Goal: Transaction & Acquisition: Book appointment/travel/reservation

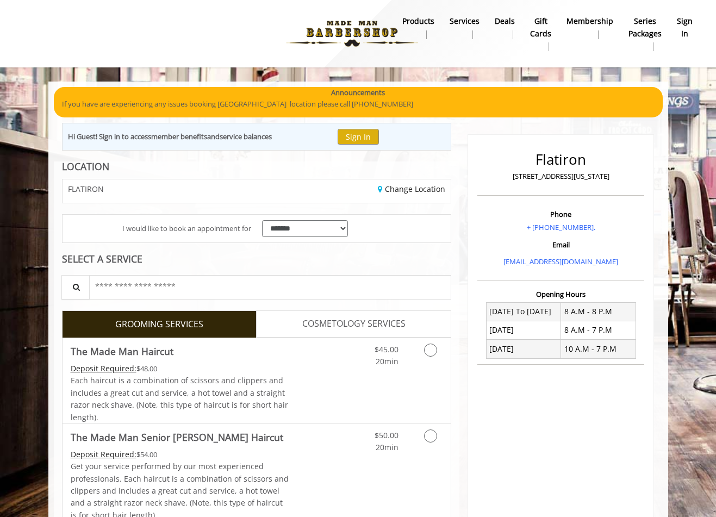
scroll to position [65, 0]
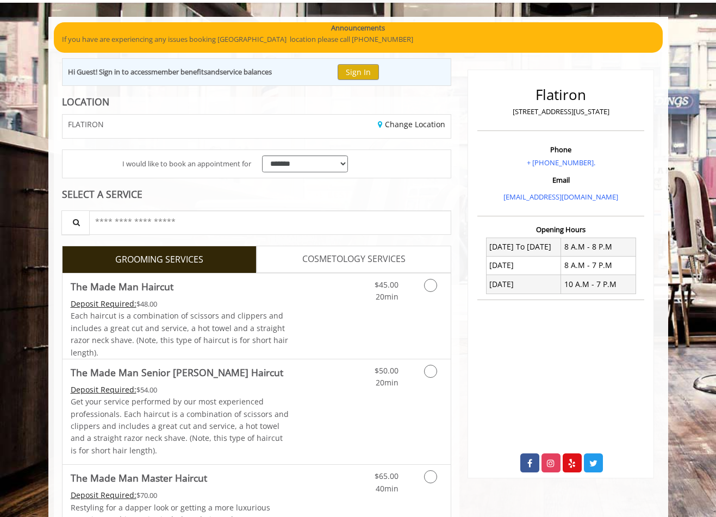
click at [285, 260] on link "COSMETOLOGY SERVICES" at bounding box center [354, 259] width 195 height 27
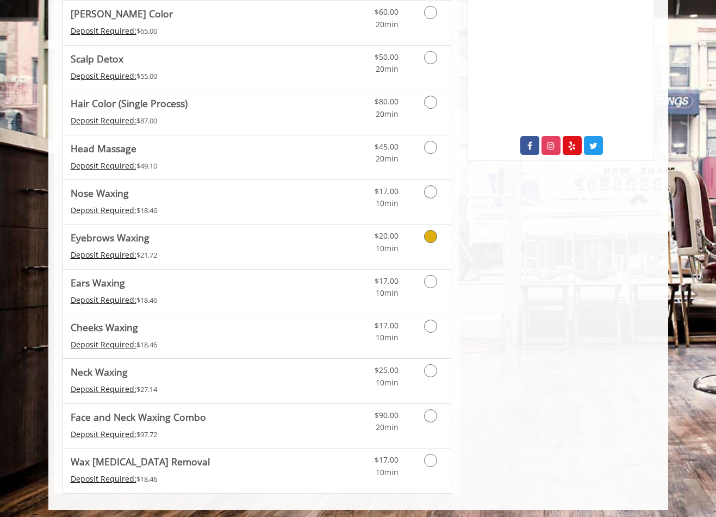
scroll to position [382, 0]
click at [94, 377] on Waxing "Neck Waxing" at bounding box center [99, 372] width 57 height 15
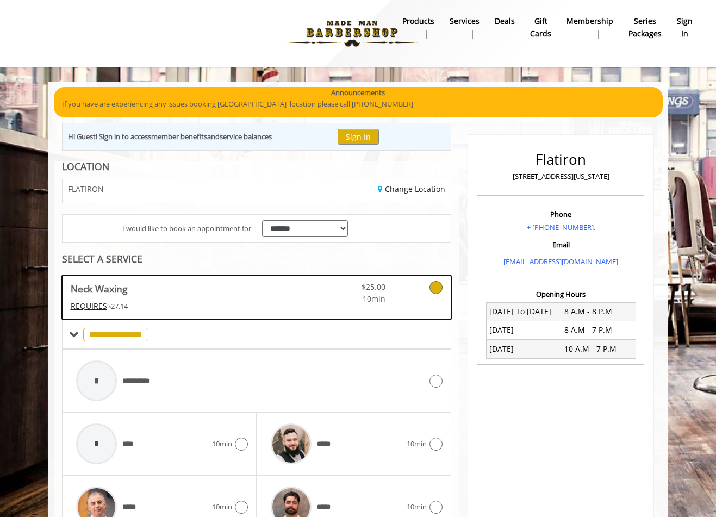
scroll to position [0, 0]
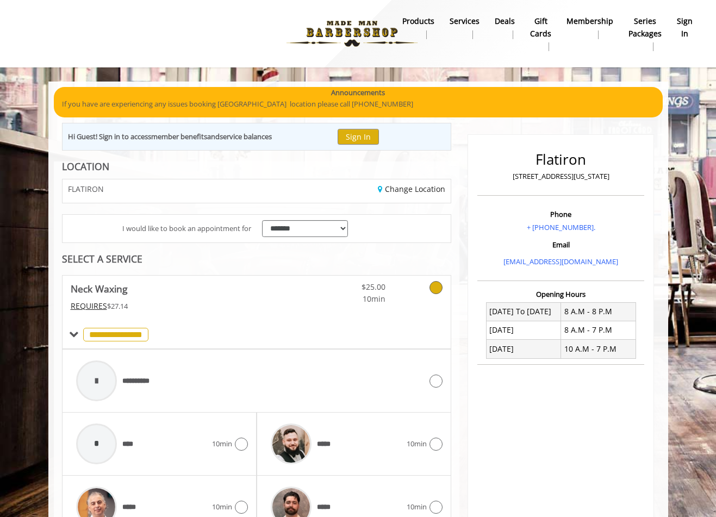
click at [457, 27] on b "Services" at bounding box center [465, 21] width 30 height 12
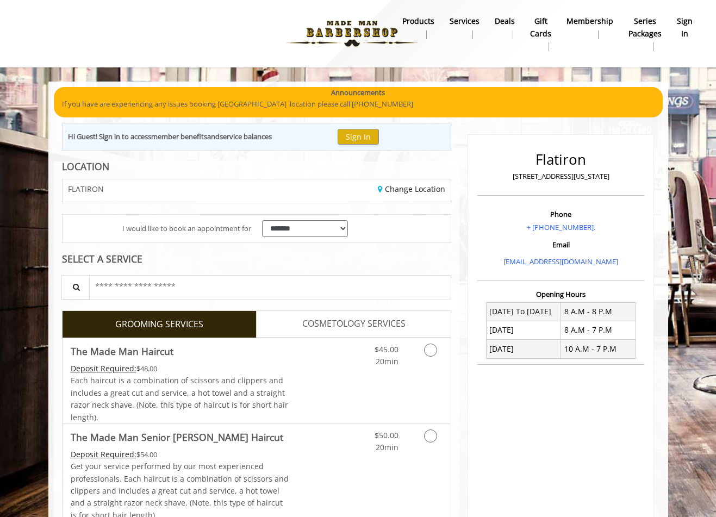
click at [355, 318] on span "COSMETOLOGY SERVICES" at bounding box center [353, 324] width 103 height 14
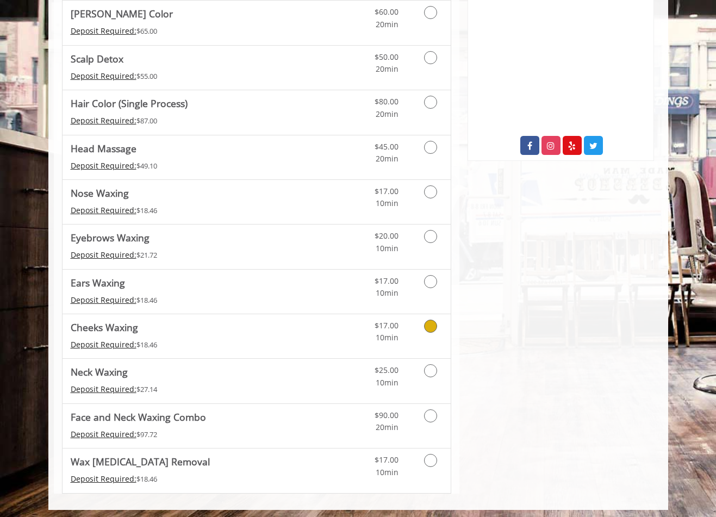
scroll to position [382, 0]
click at [94, 369] on Waxing "Neck Waxing" at bounding box center [99, 372] width 57 height 15
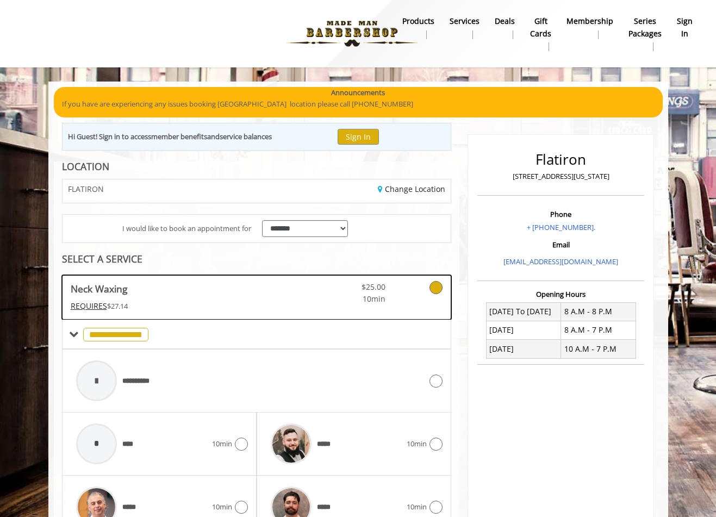
scroll to position [0, 0]
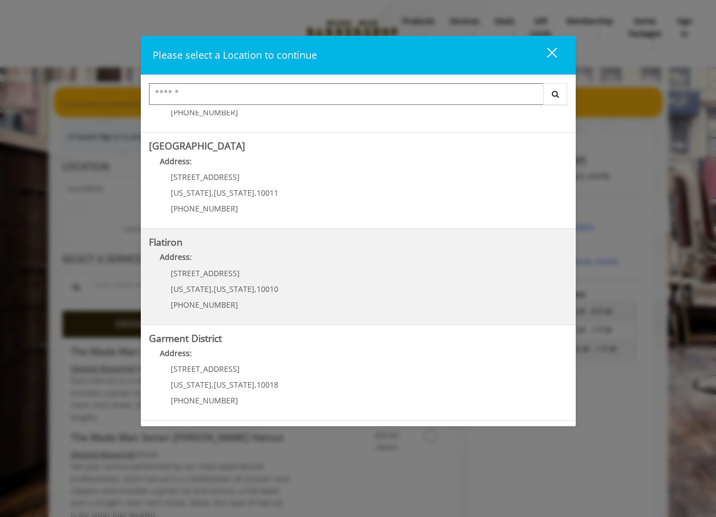
scroll to position [169, 0]
click at [209, 272] on span "10 E 23rd St" at bounding box center [205, 274] width 69 height 10
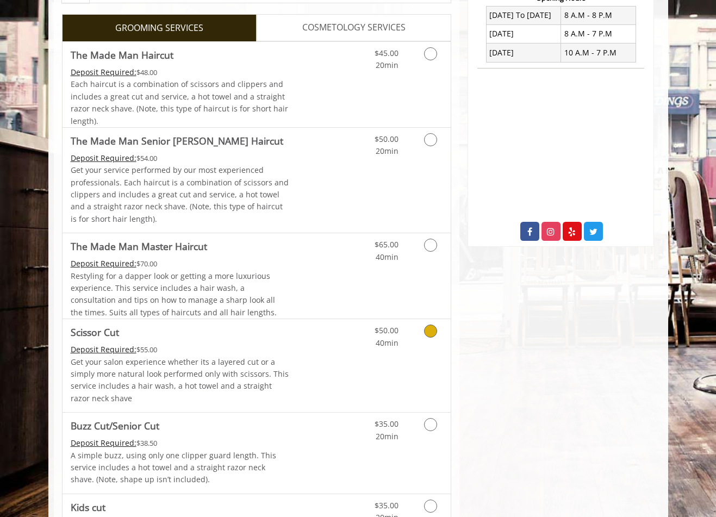
scroll to position [295, 0]
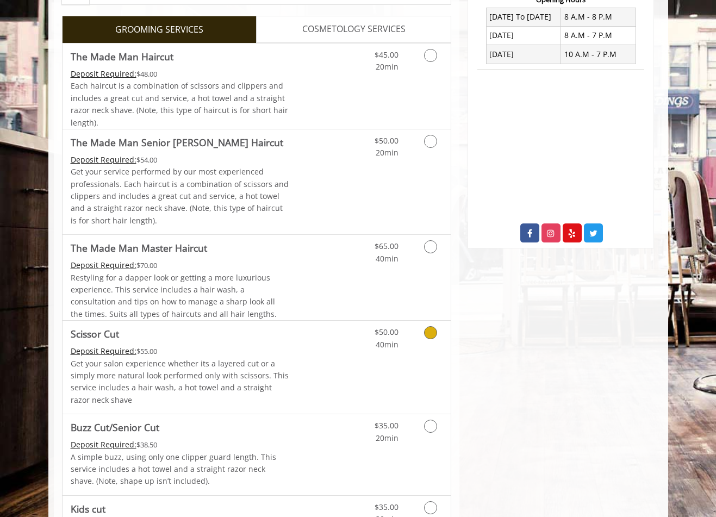
click at [187, 358] on p "Get your salon experience whether its a layered cut or a simply more natural lo…" at bounding box center [180, 382] width 219 height 49
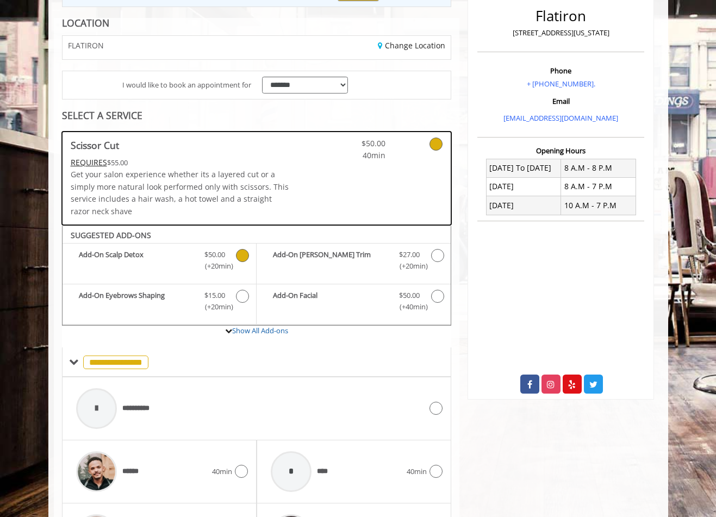
scroll to position [153, 0]
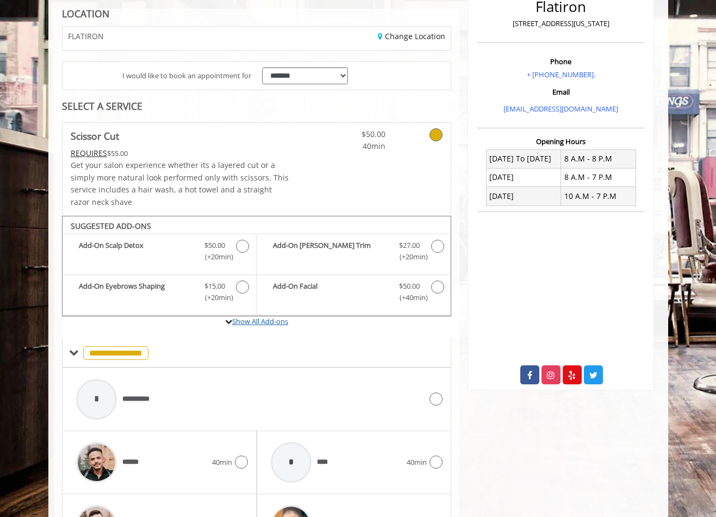
click at [282, 321] on link "Show All Add-ons" at bounding box center [260, 321] width 56 height 10
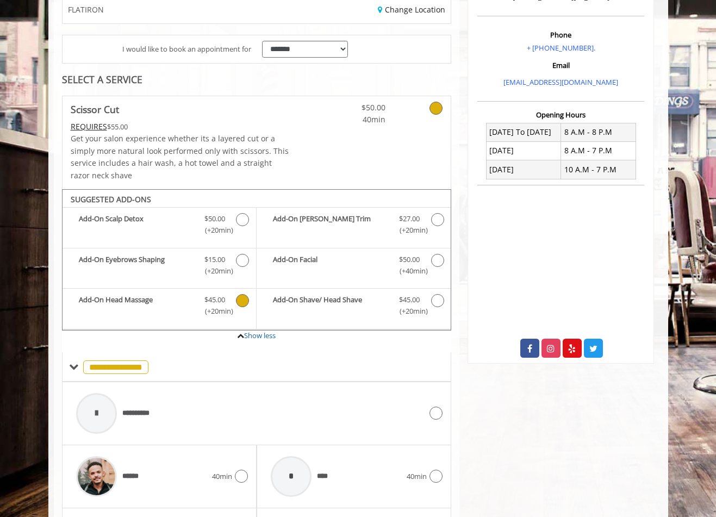
scroll to position [304, 1]
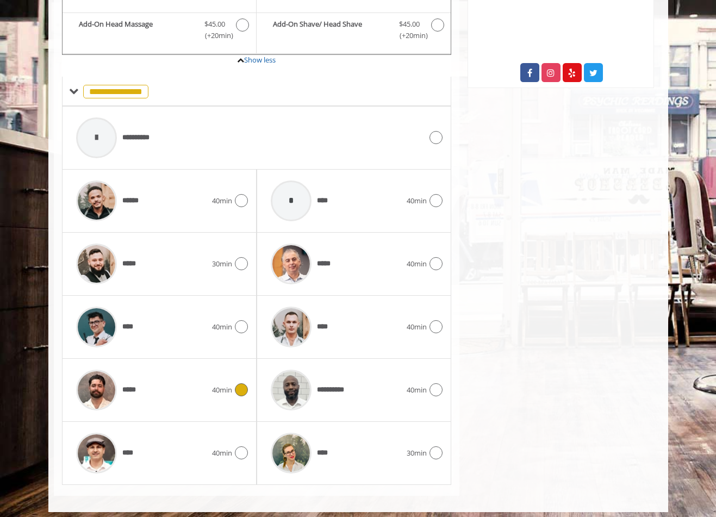
click at [172, 378] on div "*****" at bounding box center [141, 390] width 141 height 52
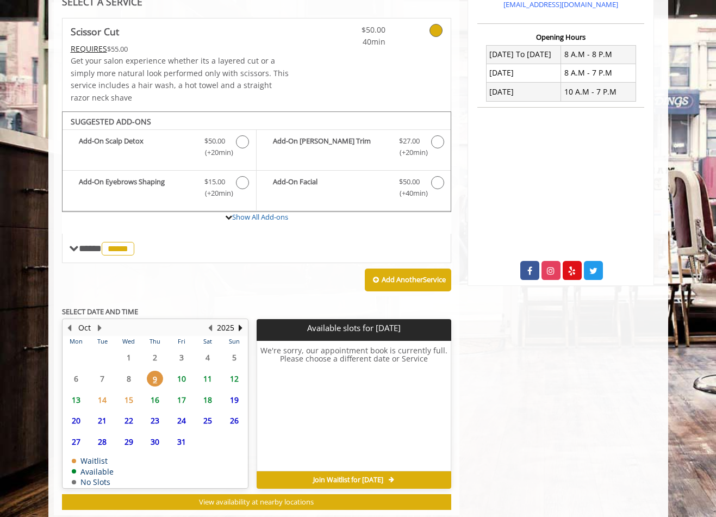
click at [180, 375] on span "10" at bounding box center [181, 379] width 16 height 16
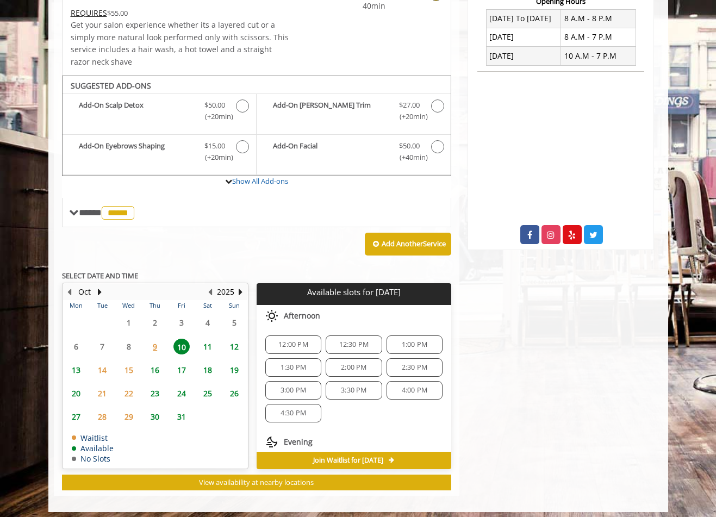
scroll to position [0, 0]
click at [402, 386] on span "4:00 PM" at bounding box center [415, 390] width 26 height 9
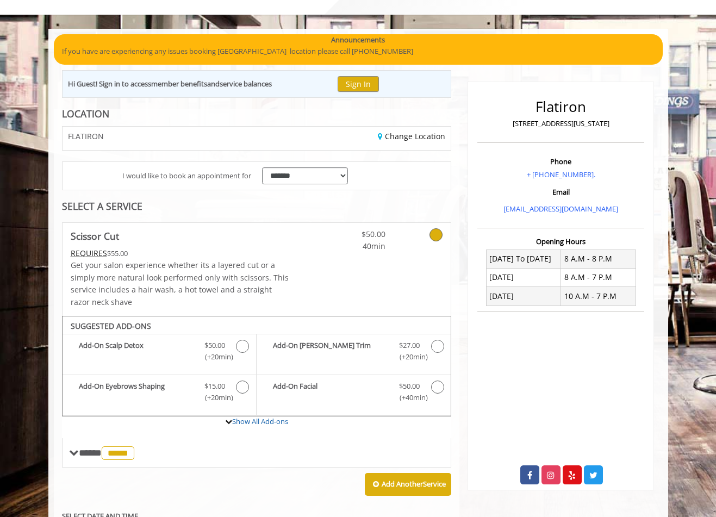
scroll to position [54, 0]
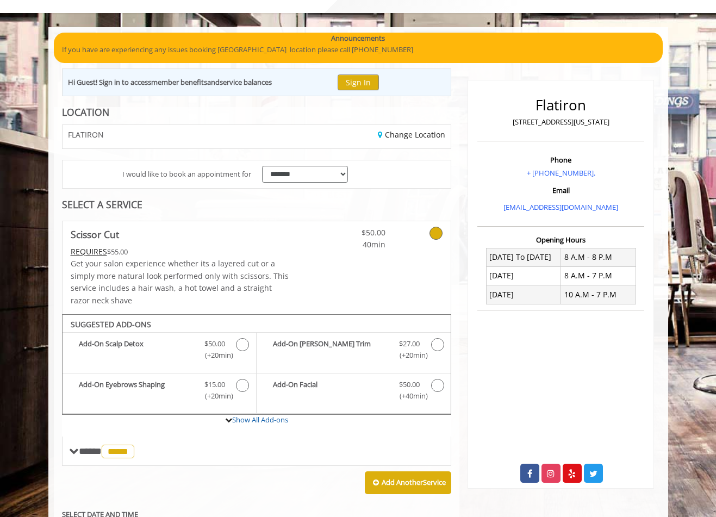
click at [159, 284] on p "Get your salon experience whether its a layered cut or a simply more natural lo…" at bounding box center [180, 282] width 219 height 49
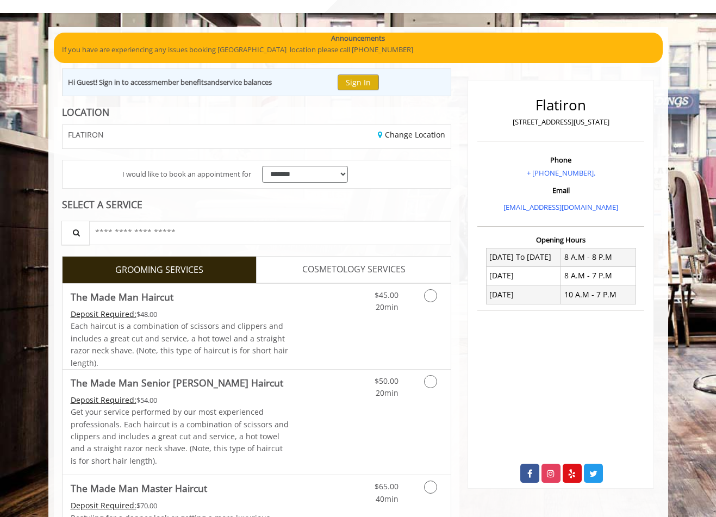
click at [159, 284] on link "The Made Man Haircut Deposit Required: $48.00 Each haircut is a combination of …" at bounding box center [180, 326] width 219 height 85
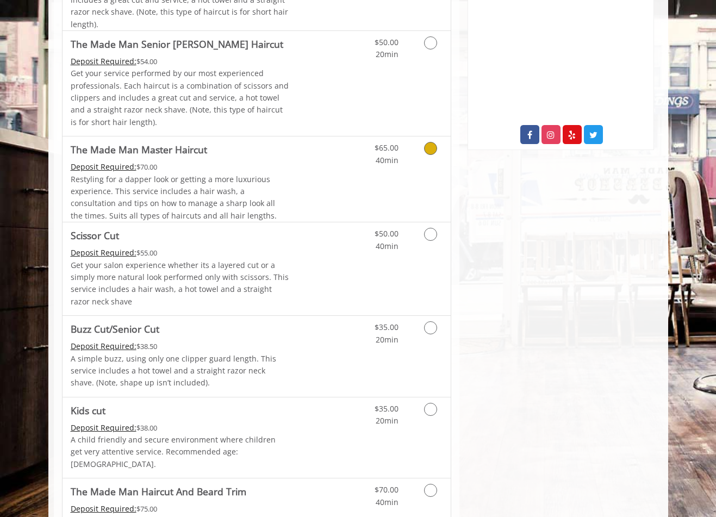
scroll to position [406, 0]
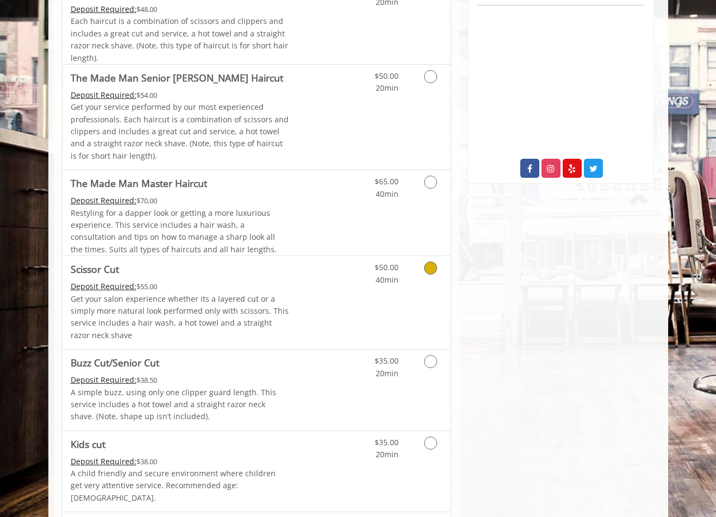
click at [190, 281] on div "Deposit Required: $55.00" at bounding box center [180, 287] width 219 height 12
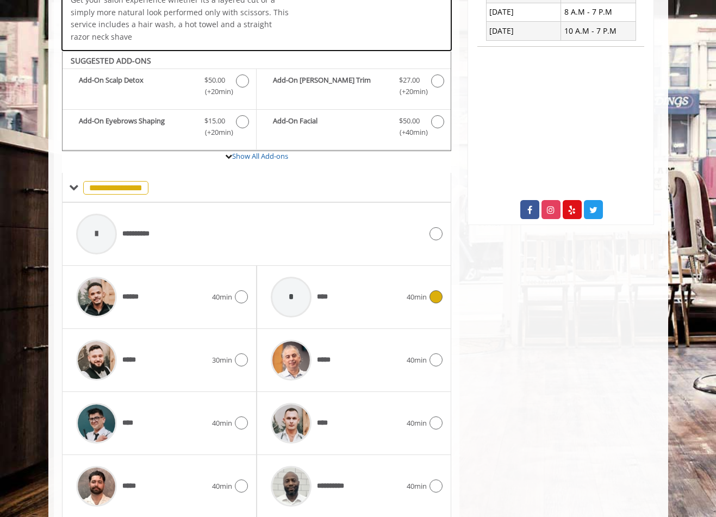
scroll to position [366, 0]
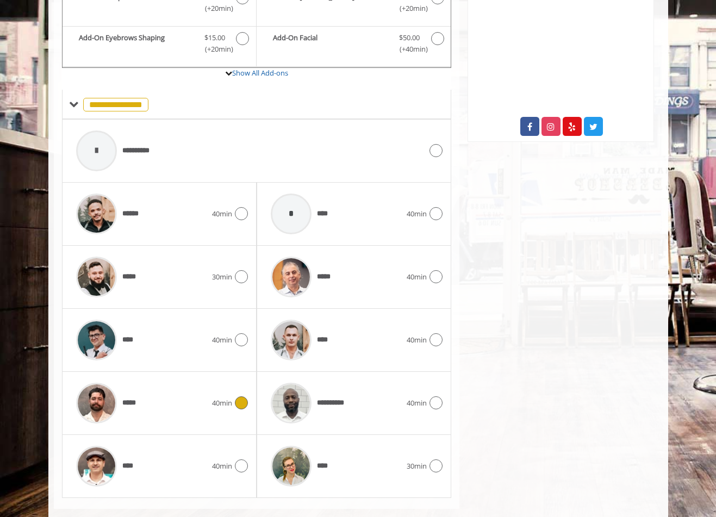
click at [213, 391] on div "***** 40min" at bounding box center [159, 403] width 177 height 52
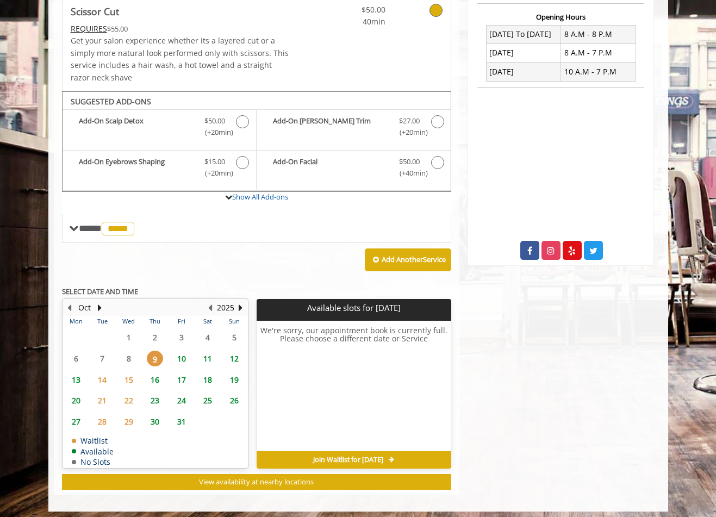
scroll to position [277, 0]
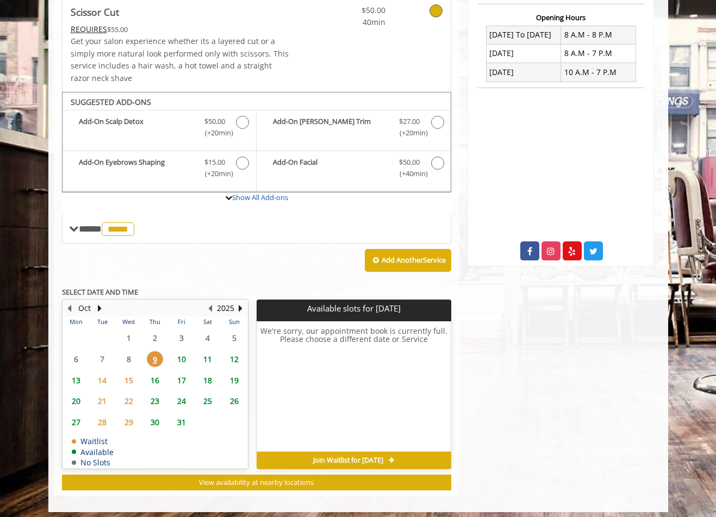
click at [176, 354] on span "10" at bounding box center [181, 359] width 16 height 16
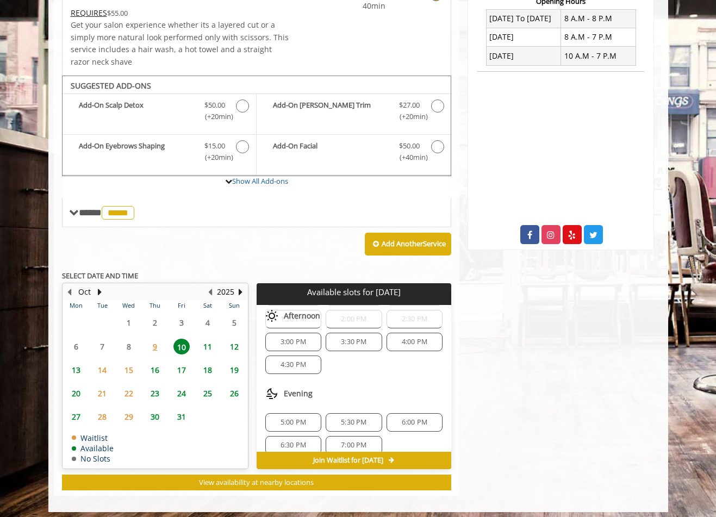
scroll to position [50, 0]
click at [206, 339] on span "11" at bounding box center [208, 347] width 16 height 16
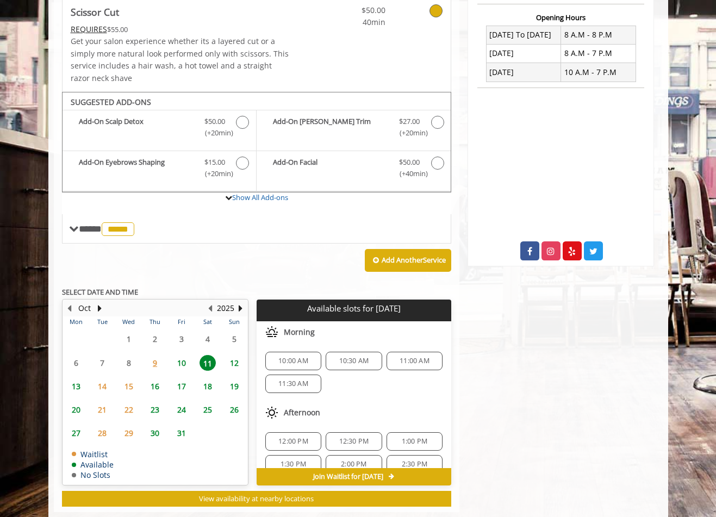
scroll to position [293, 0]
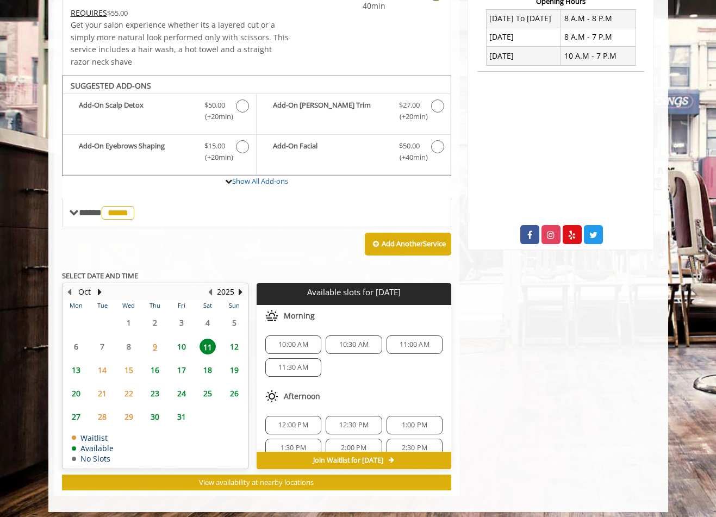
click at [185, 346] on span "10" at bounding box center [181, 347] width 16 height 16
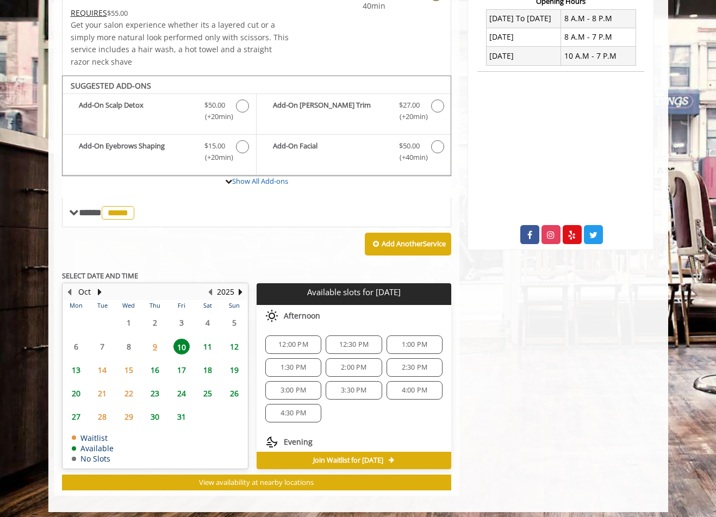
click at [409, 386] on span "4:00 PM" at bounding box center [415, 390] width 26 height 9
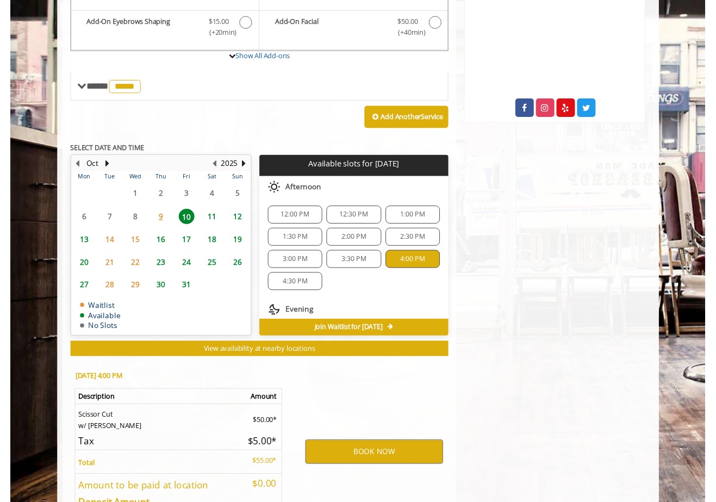
scroll to position [487, 0]
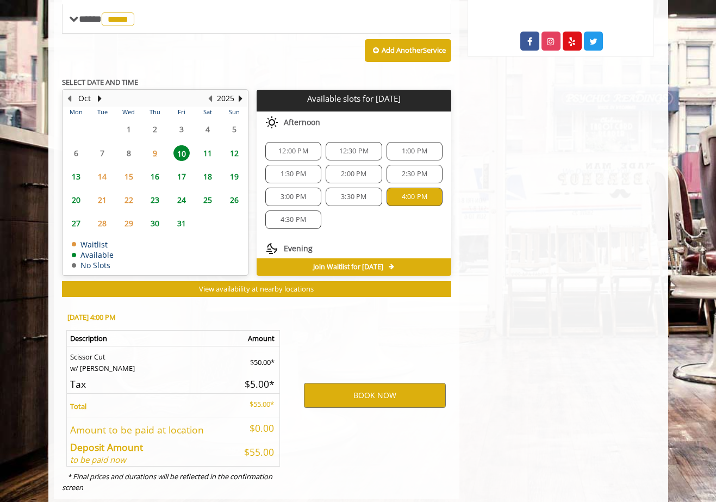
click at [101, 174] on span "14" at bounding box center [102, 177] width 16 height 16
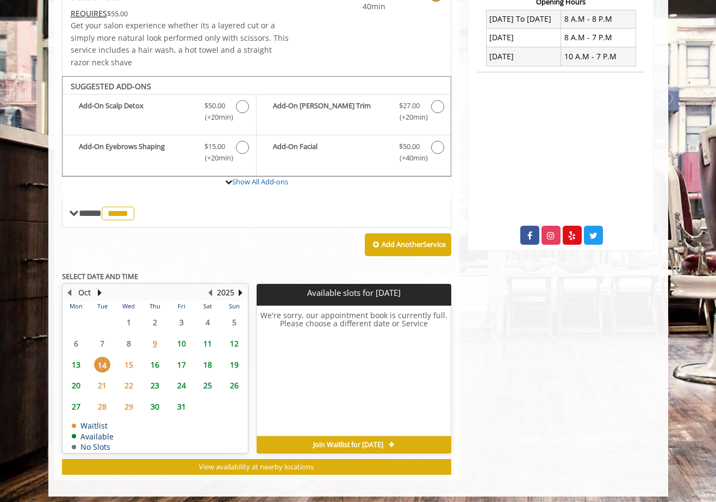
scroll to position [292, 0]
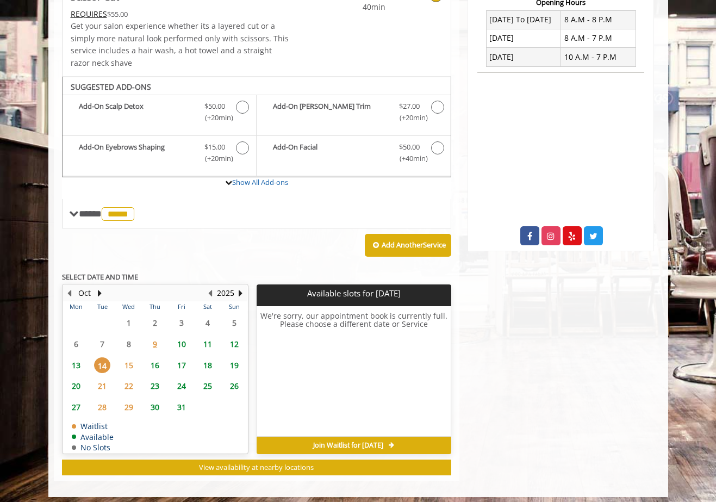
click at [179, 337] on span "10" at bounding box center [181, 344] width 16 height 16
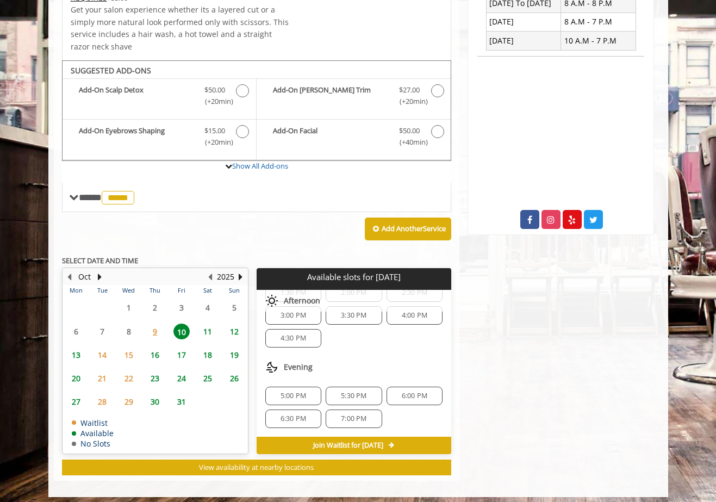
scroll to position [60, 0]
click at [408, 306] on div "Afternoon" at bounding box center [354, 301] width 195 height 22
click at [414, 319] on div "4:00 PM" at bounding box center [415, 315] width 56 height 18
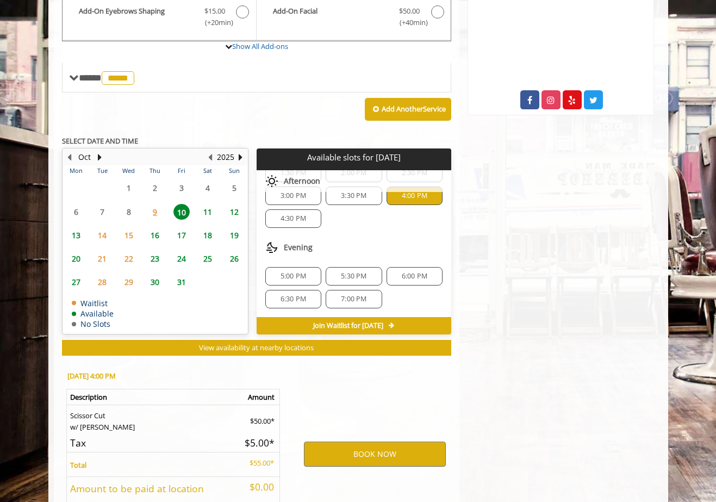
scroll to position [502, 0]
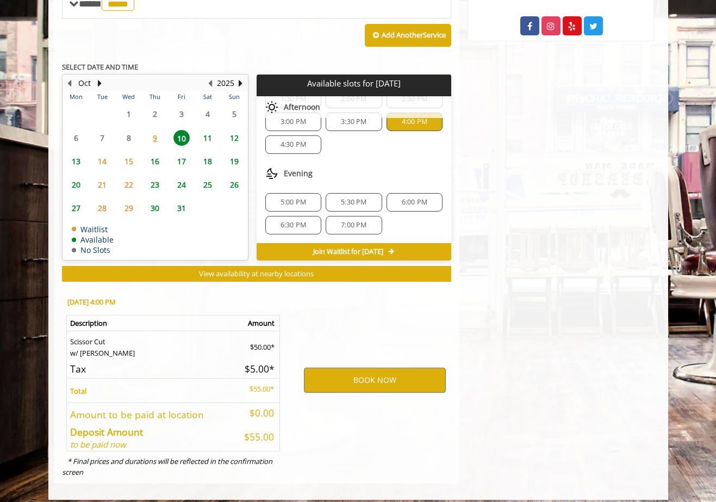
click at [290, 144] on span "4:30 PM" at bounding box center [294, 144] width 26 height 9
click at [378, 384] on button "BOOK NOW" at bounding box center [375, 380] width 142 height 25
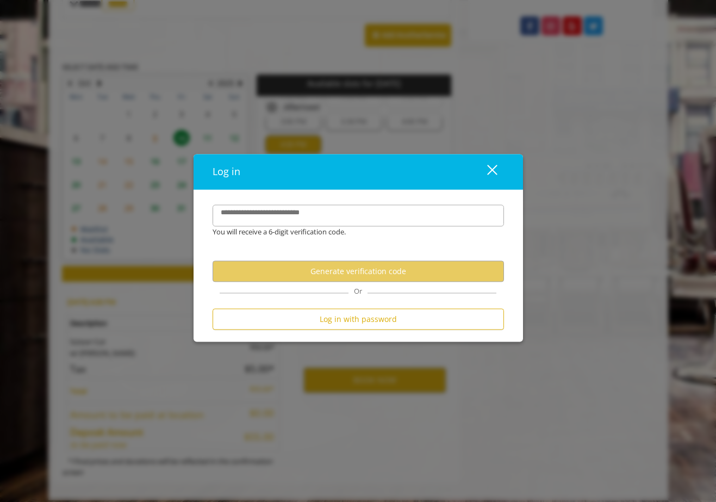
click at [343, 230] on div "You will receive a 6-digit verification code." at bounding box center [349, 232] width 291 height 11
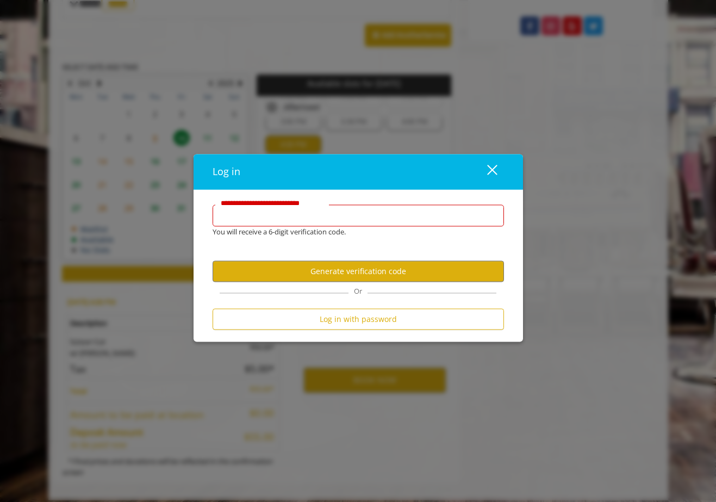
click at [349, 209] on input "**********" at bounding box center [358, 216] width 291 height 22
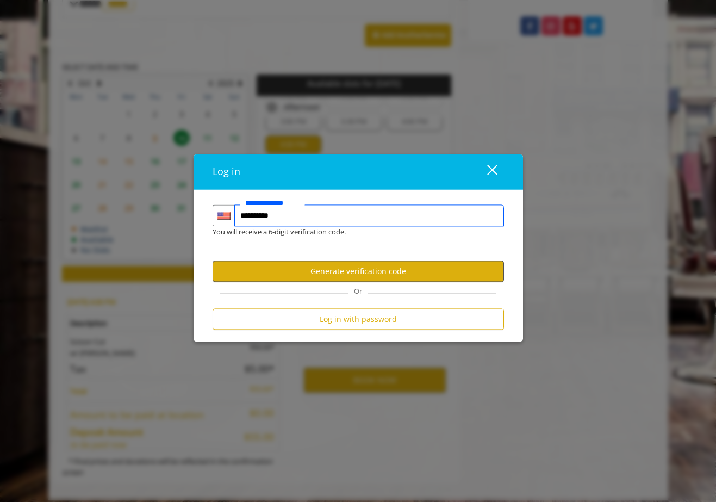
type input "**********"
click at [394, 269] on button "Generate verification code" at bounding box center [358, 271] width 291 height 21
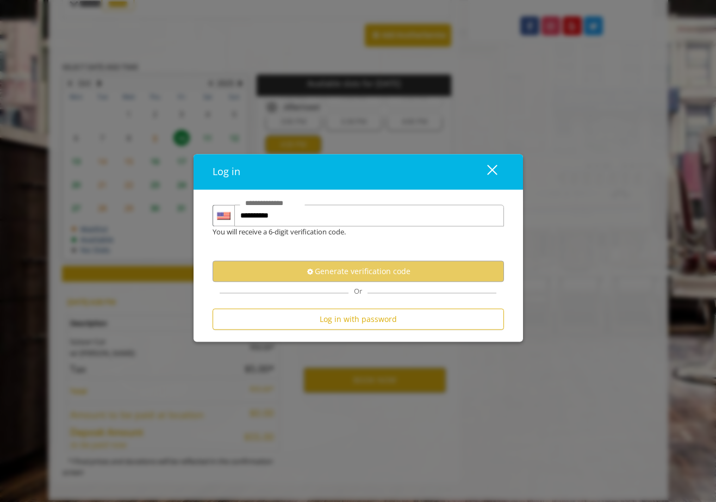
scroll to position [0, 0]
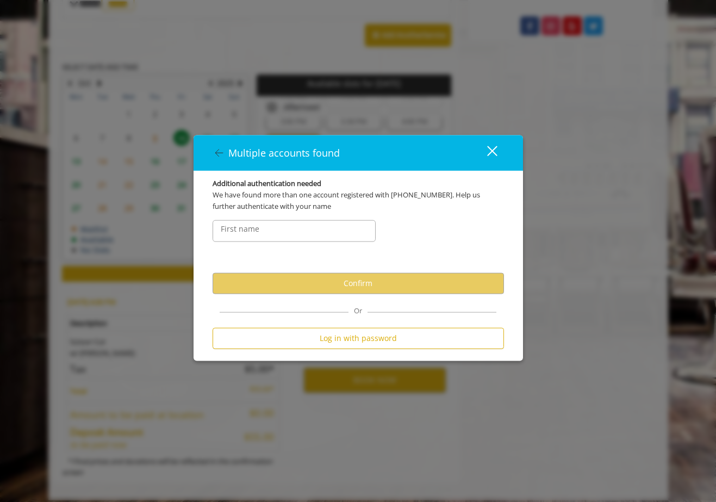
click at [320, 242] on div "First name" at bounding box center [293, 230] width 179 height 38
click at [321, 235] on input "FirstNameText" at bounding box center [294, 231] width 163 height 22
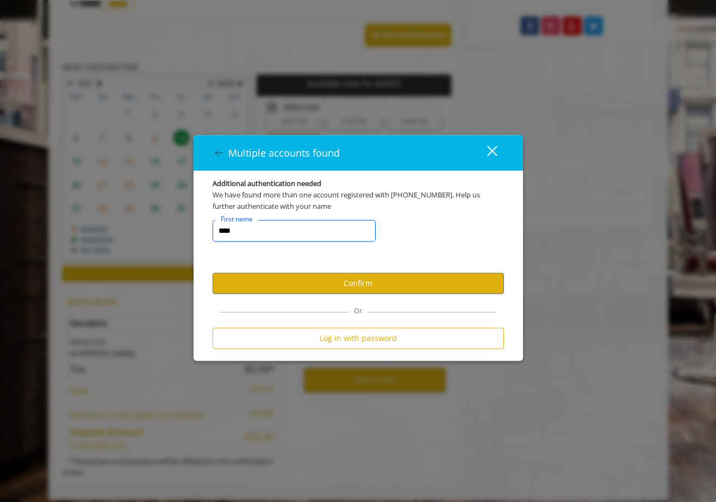
type input "****"
click at [356, 270] on div "**** First name" at bounding box center [358, 241] width 308 height 61
click at [358, 283] on button "Confirm" at bounding box center [358, 282] width 291 height 21
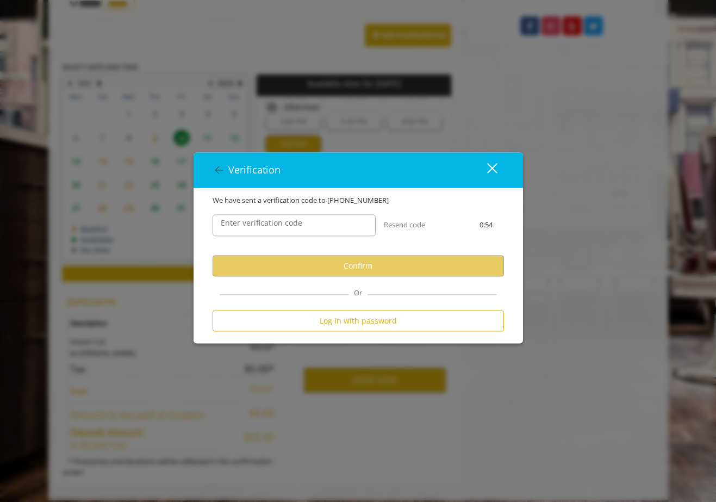
click at [277, 229] on label "Enter verification code" at bounding box center [261, 223] width 92 height 12
click at [277, 229] on input "Enter verification code" at bounding box center [294, 226] width 163 height 22
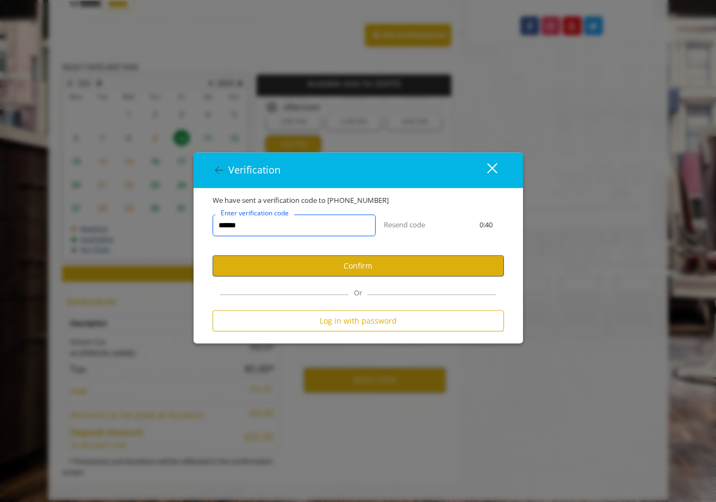
type input "******"
click at [357, 265] on button "Confirm" at bounding box center [358, 266] width 291 height 21
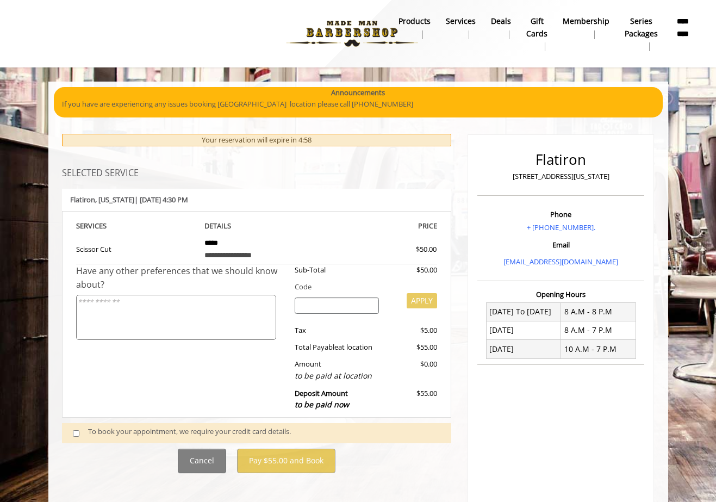
click at [215, 265] on div "Have any other preferences that we should know about?" at bounding box center [181, 278] width 211 height 28
click at [242, 252] on div "**********" at bounding box center [256, 255] width 104 height 12
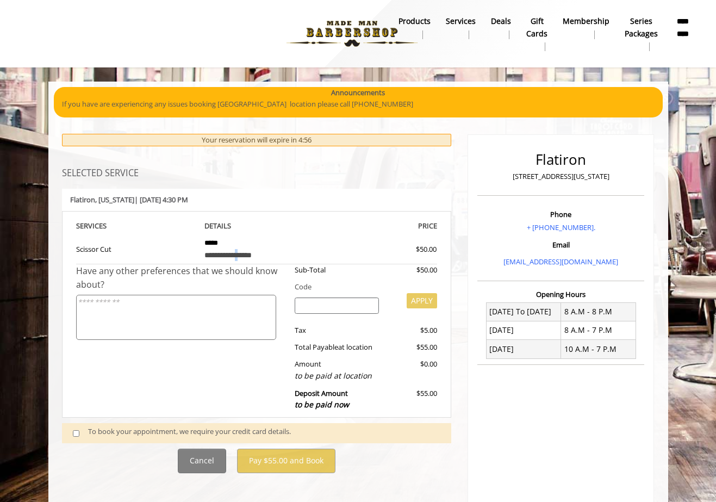
click at [242, 252] on div "**********" at bounding box center [256, 255] width 104 height 12
click at [254, 241] on td "**********" at bounding box center [256, 248] width 121 height 32
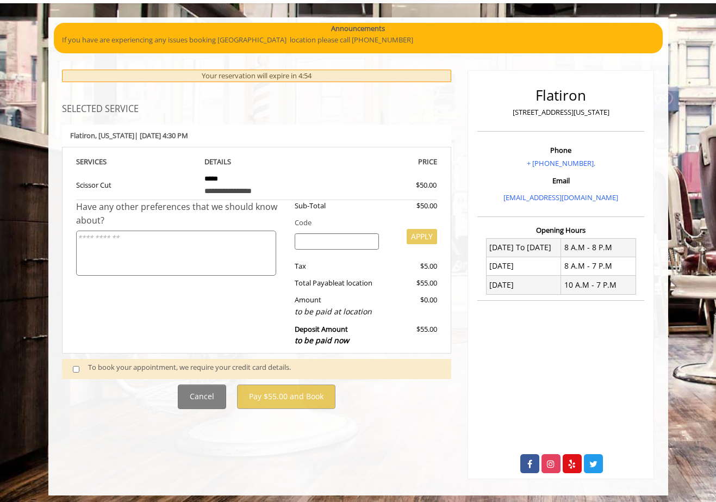
scroll to position [64, 0]
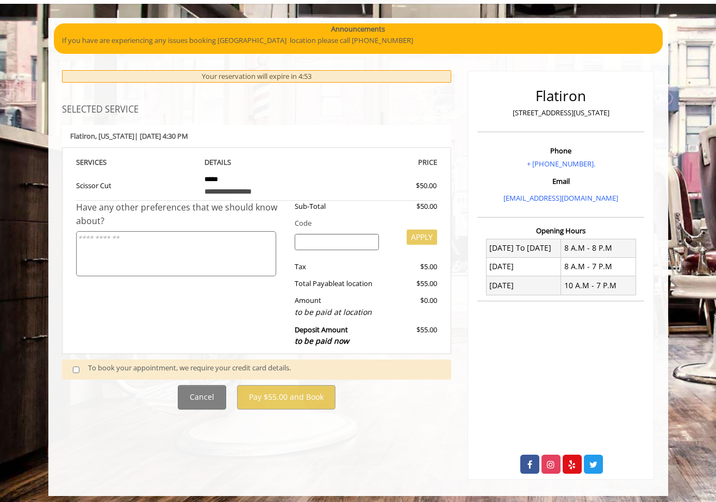
click at [156, 362] on div "To book your appointment, we require your credit card details." at bounding box center [264, 369] width 352 height 14
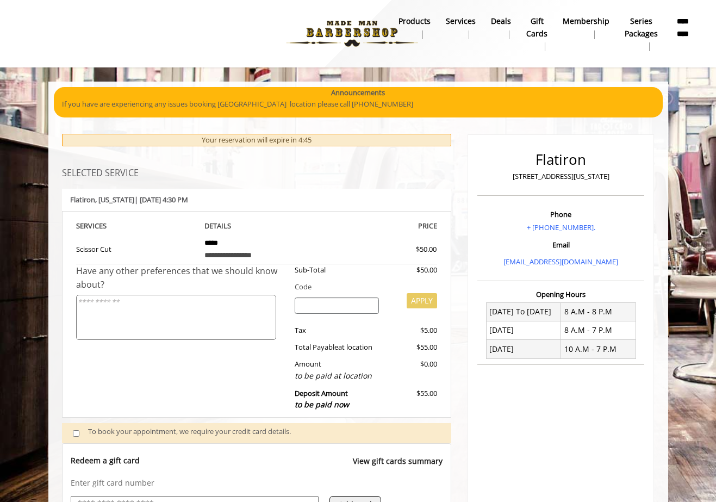
scroll to position [0, 0]
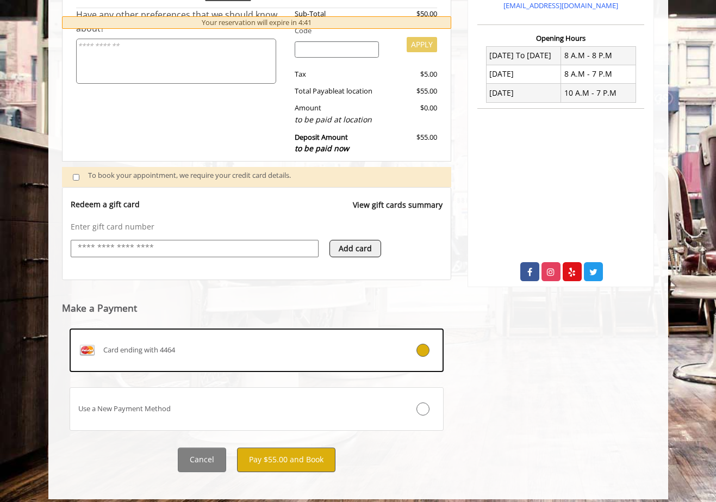
click at [312, 452] on button "Pay $55.00 and Book" at bounding box center [286, 459] width 98 height 24
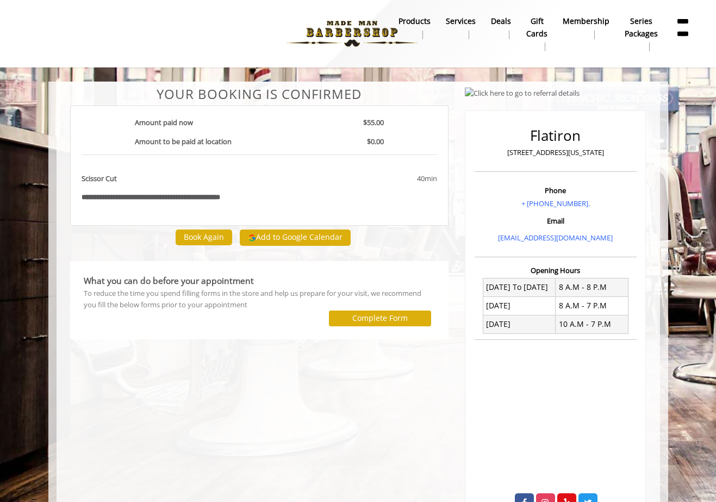
click at [311, 231] on button "Add to Google Calendar" at bounding box center [295, 237] width 111 height 16
